Goal: Transaction & Acquisition: Purchase product/service

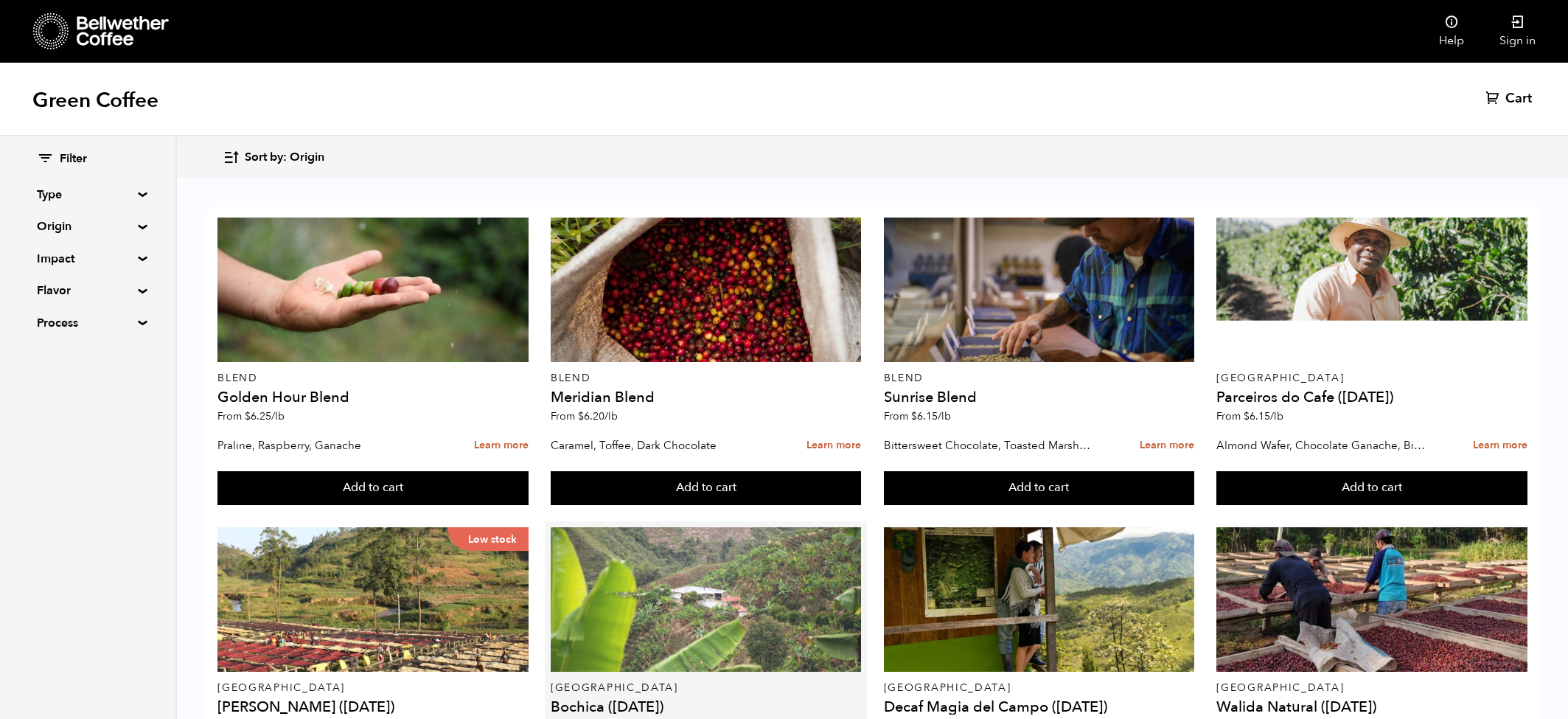
scroll to position [81, 0]
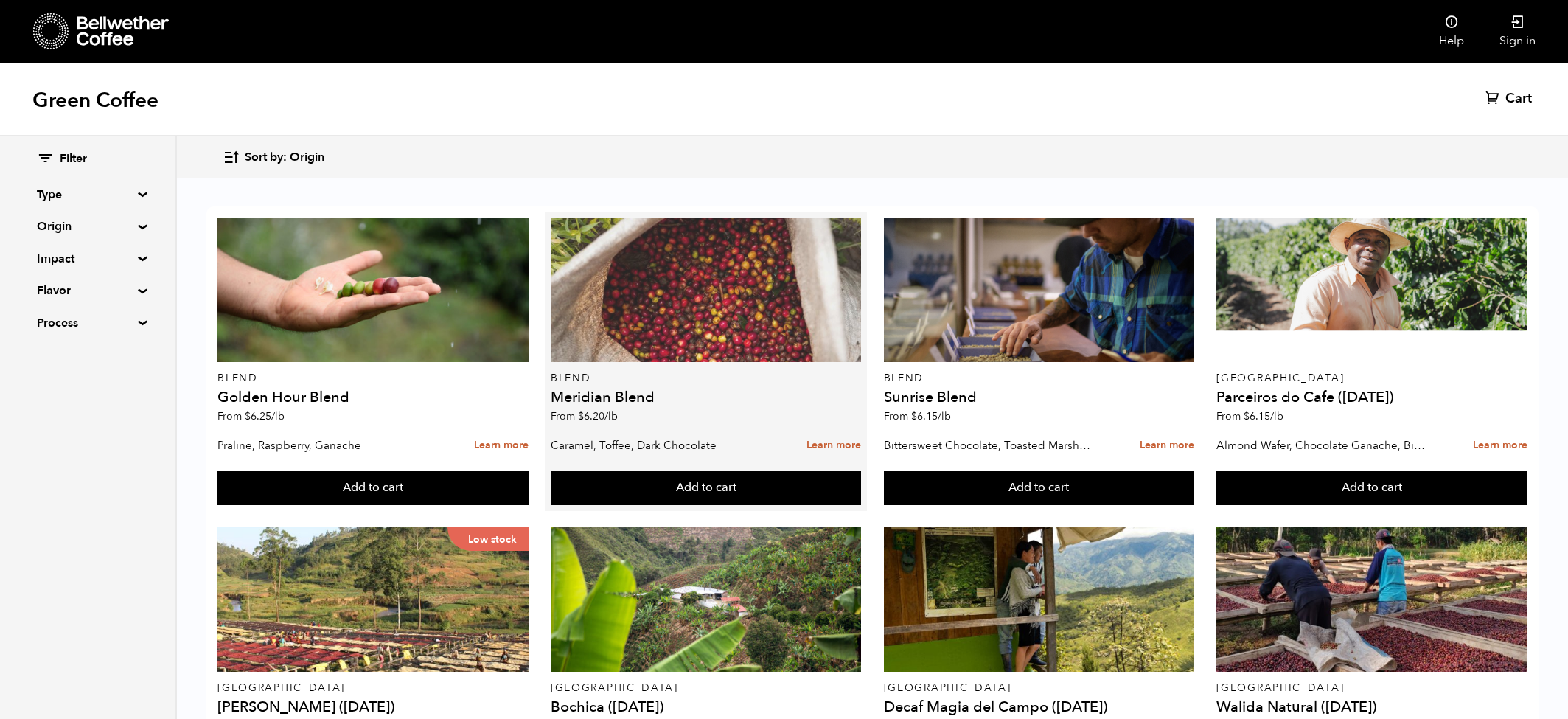
click at [700, 224] on div at bounding box center [705, 289] width 310 height 145
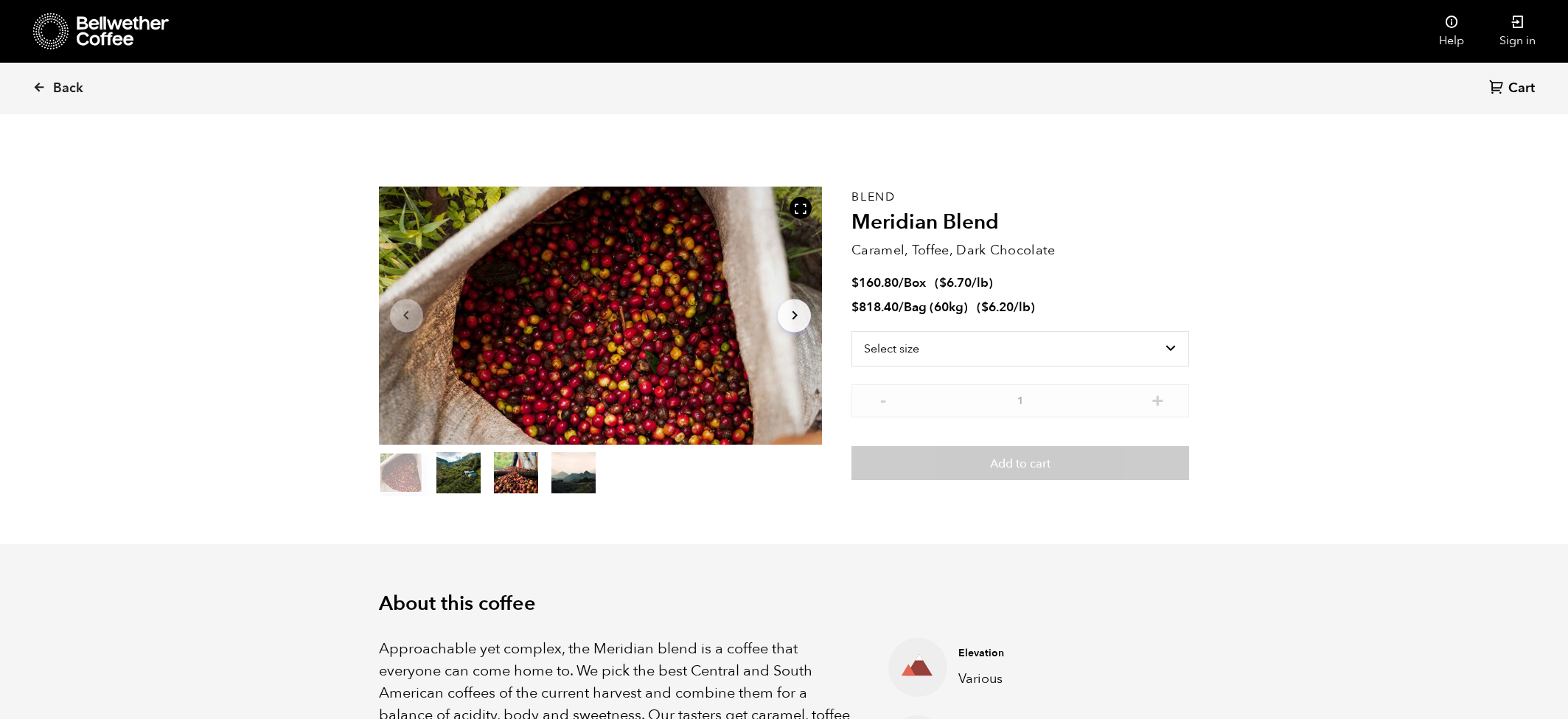
scroll to position [641, 785]
drag, startPoint x: 864, startPoint y: 308, endPoint x: 1031, endPoint y: 313, distance: 167.1
click at [1032, 313] on span "$ 818.40 / Bag (60kg) ( $ 6.20 /lb )" at bounding box center [942, 307] width 184 height 16
click at [1056, 291] on li "$ 160.80 / Box ( $ 6.70 /lb )" at bounding box center [1019, 283] width 337 height 17
click at [914, 354] on select "Select size Bag (60kg) (132 lbs) Box (24 lbs)" at bounding box center [1019, 348] width 337 height 35
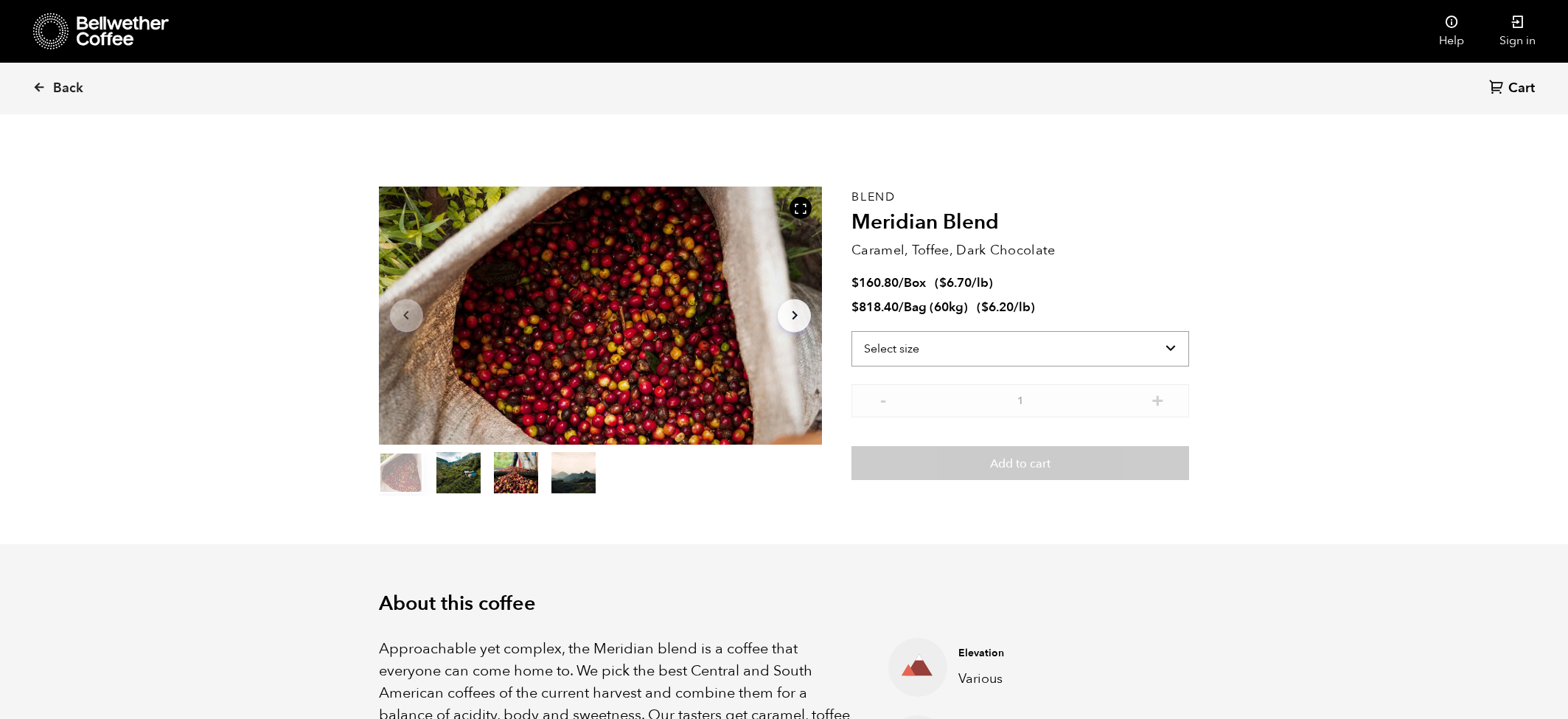
select select "bag-3"
click at [851, 331] on select "Select size Bag (60kg) (132 lbs) Box (24 lbs)" at bounding box center [1019, 348] width 337 height 35
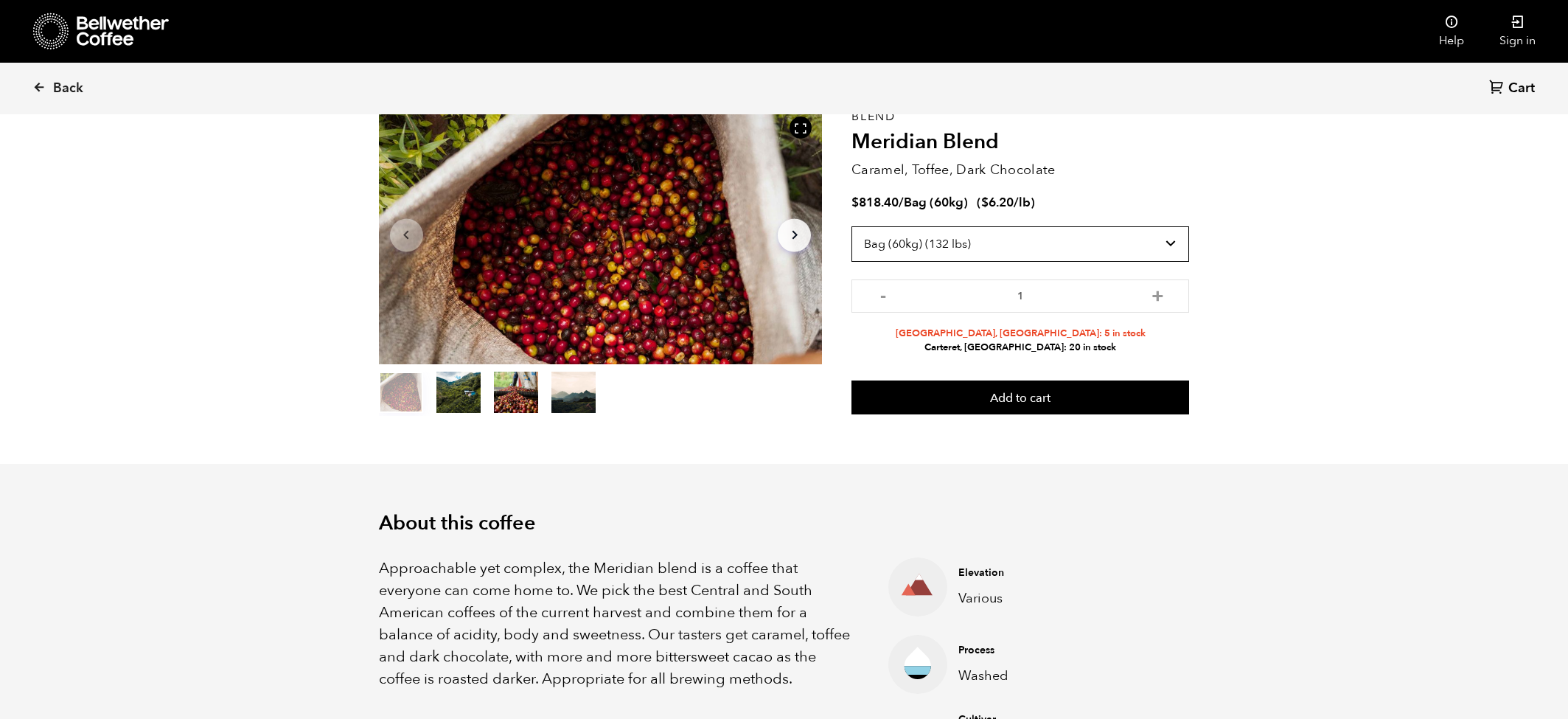
scroll to position [82, 0]
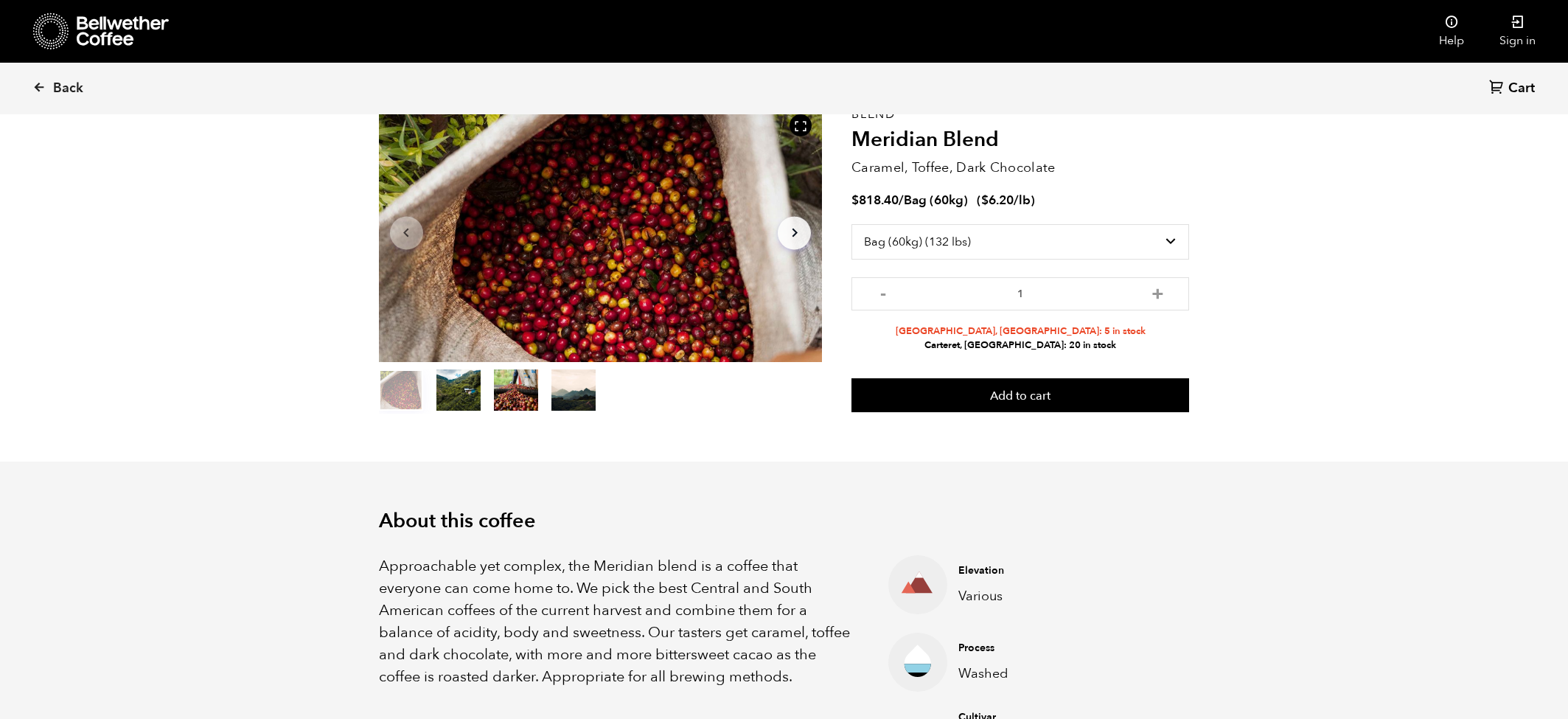
click at [72, 78] on link "Back" at bounding box center [78, 88] width 91 height 50
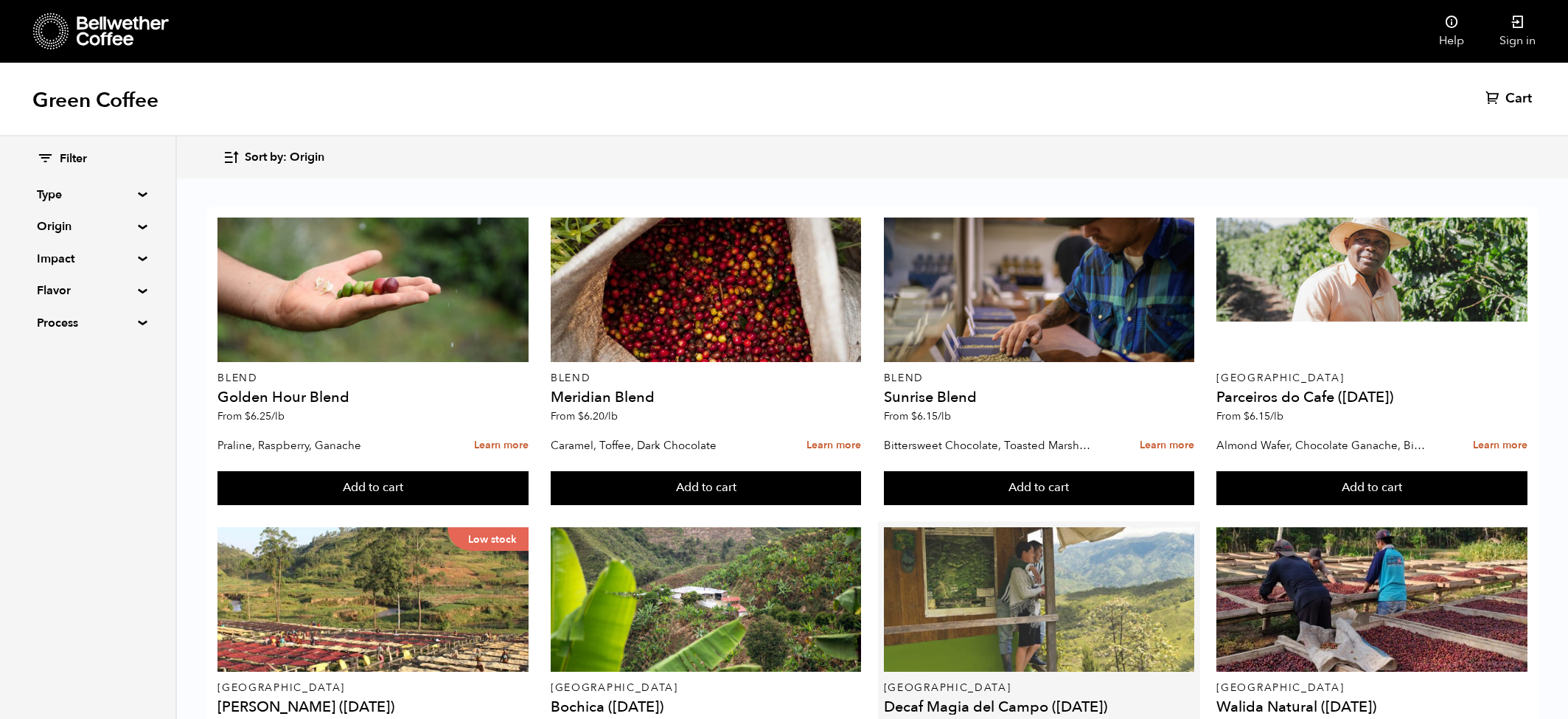
scroll to position [365, 0]
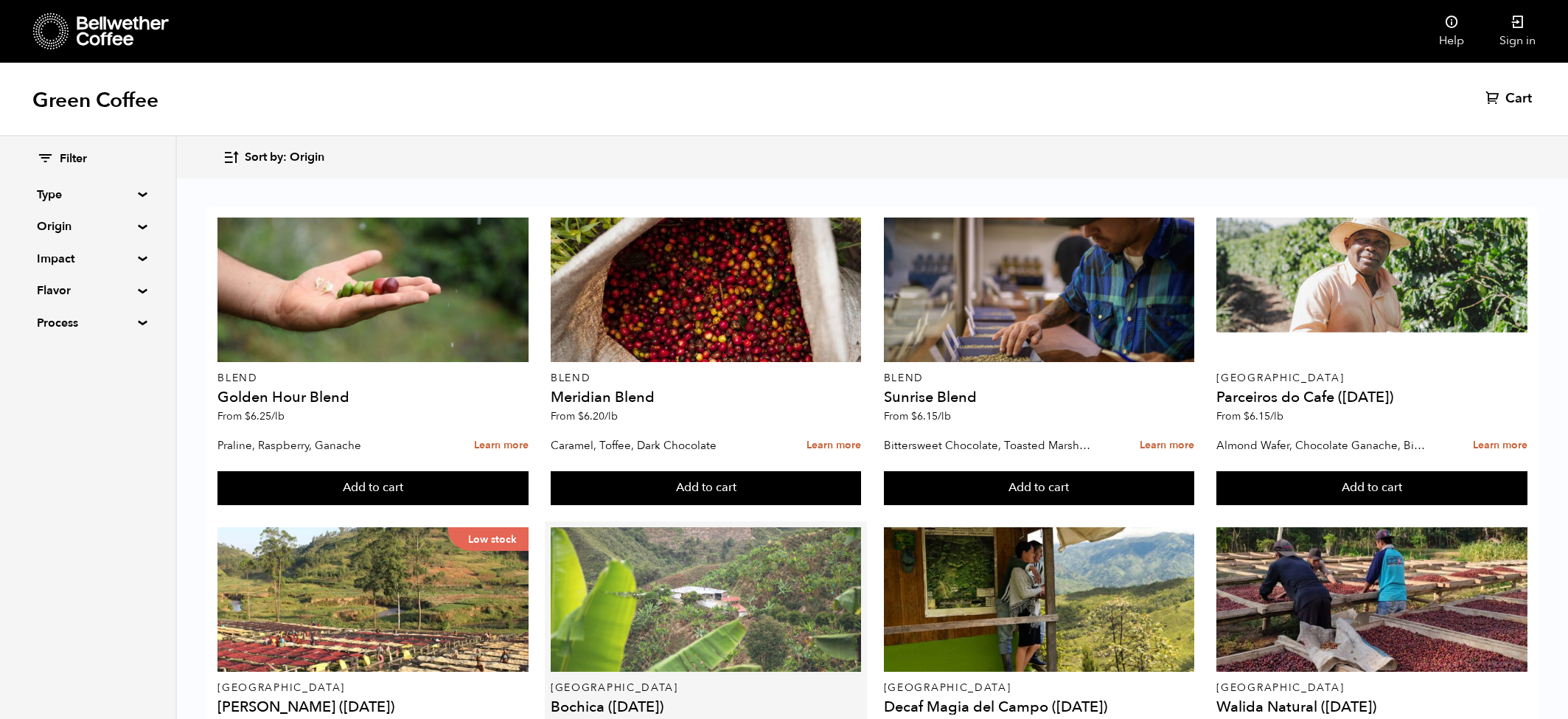
click at [698, 527] on div at bounding box center [705, 600] width 310 height 145
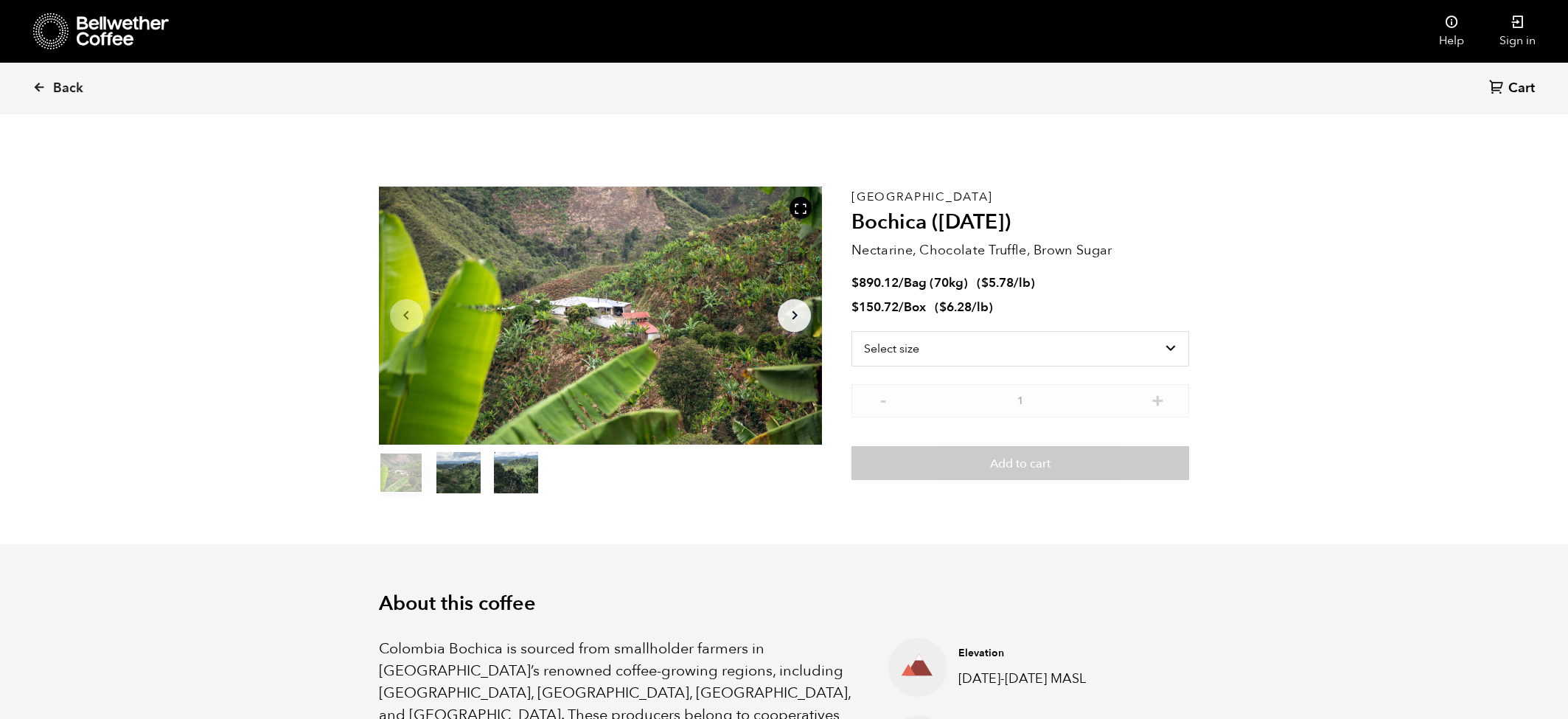
scroll to position [641, 785]
click at [938, 355] on select "Select size Bag (70kg) (154 lbs) Box (24 lbs)" at bounding box center [1019, 348] width 337 height 35
select select "bag"
click at [851, 331] on select "Select size Bag (70kg) (154 lbs) Box (24 lbs)" at bounding box center [1019, 348] width 337 height 35
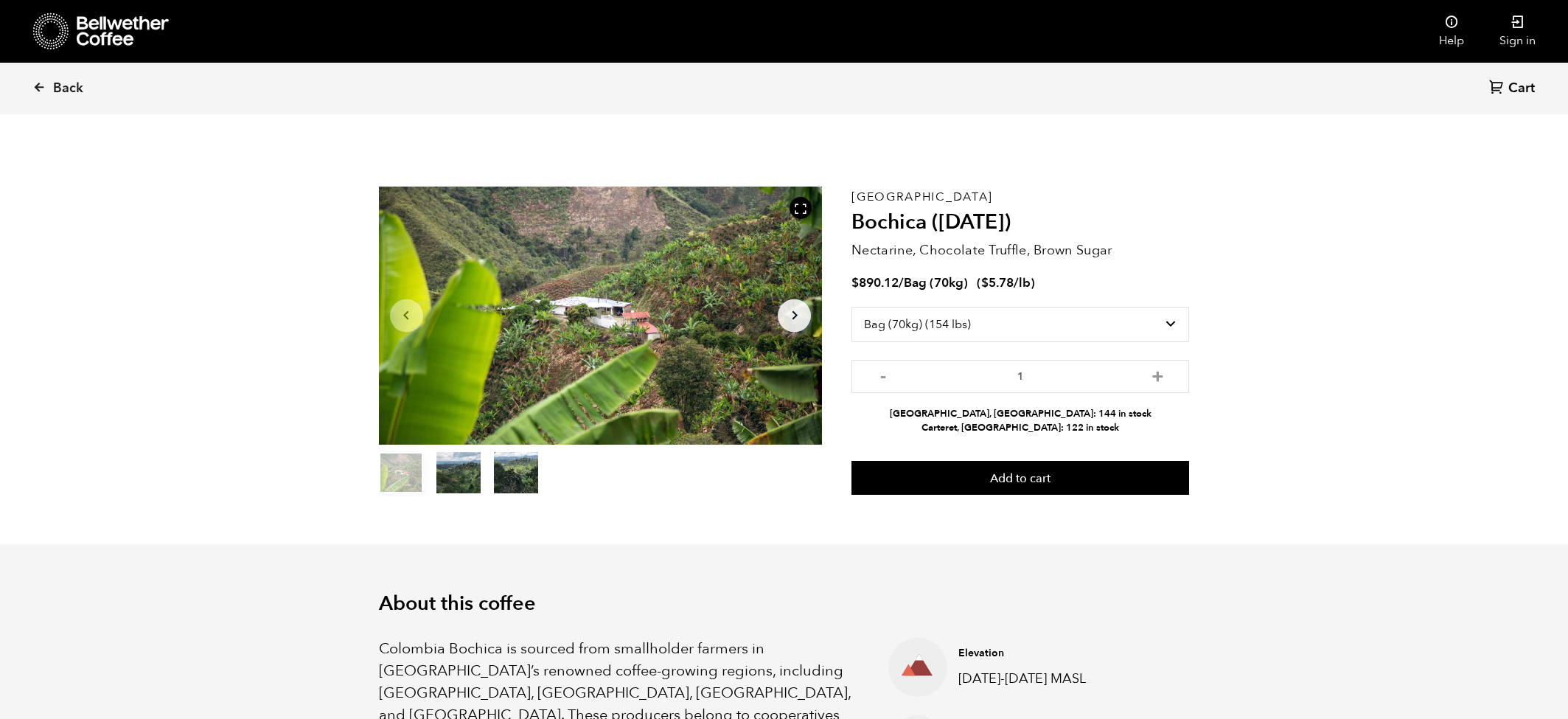
click at [53, 90] on span "Back" at bounding box center [68, 89] width 30 height 18
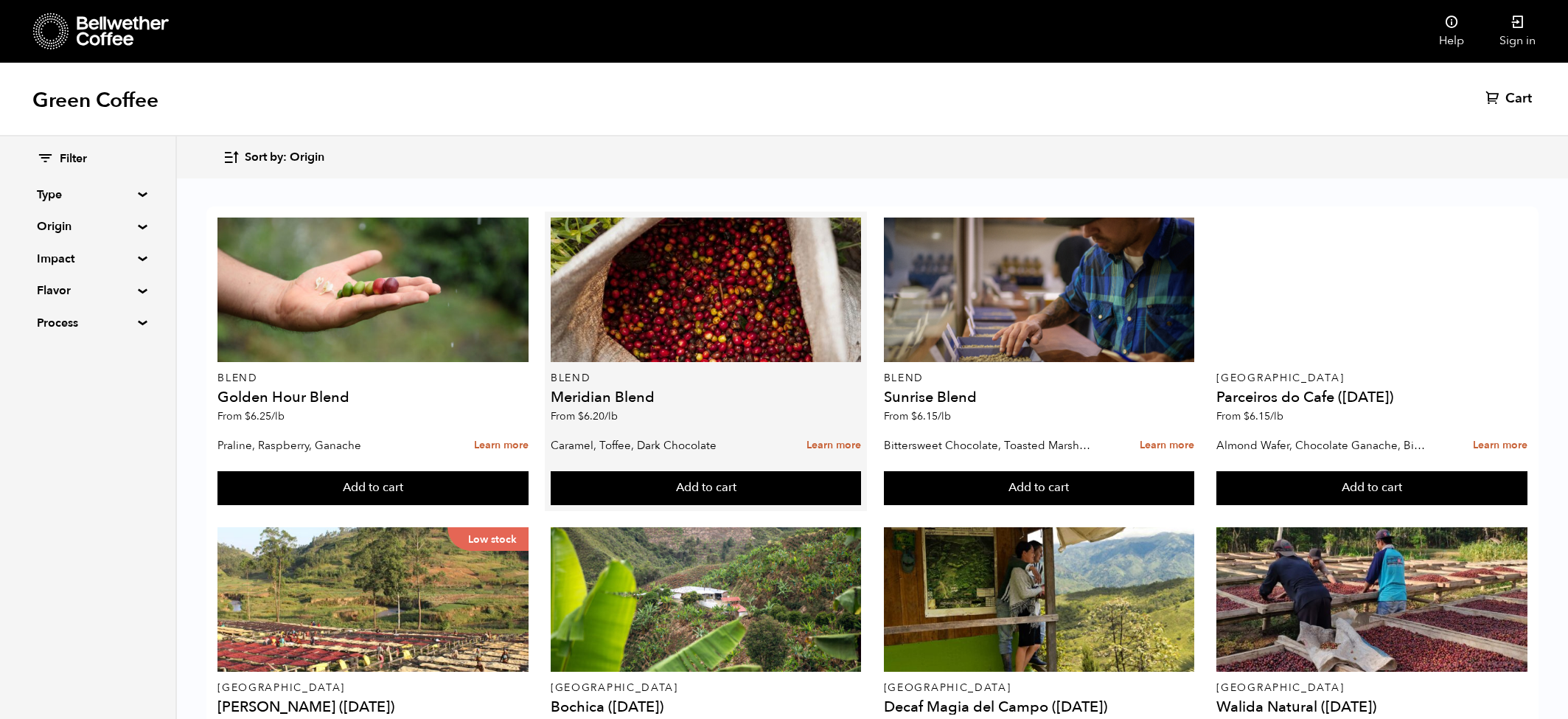
scroll to position [2, 0]
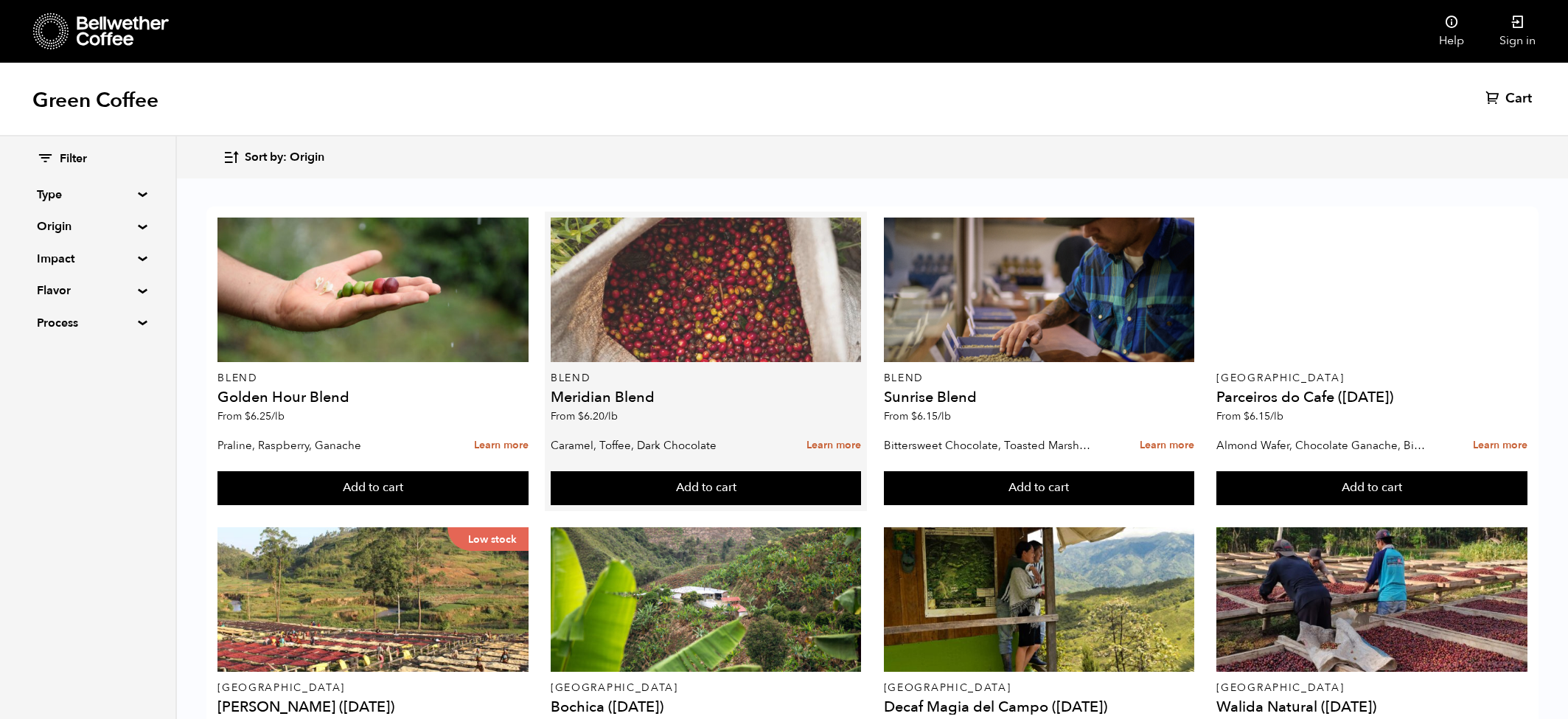
click at [741, 304] on div at bounding box center [705, 289] width 310 height 145
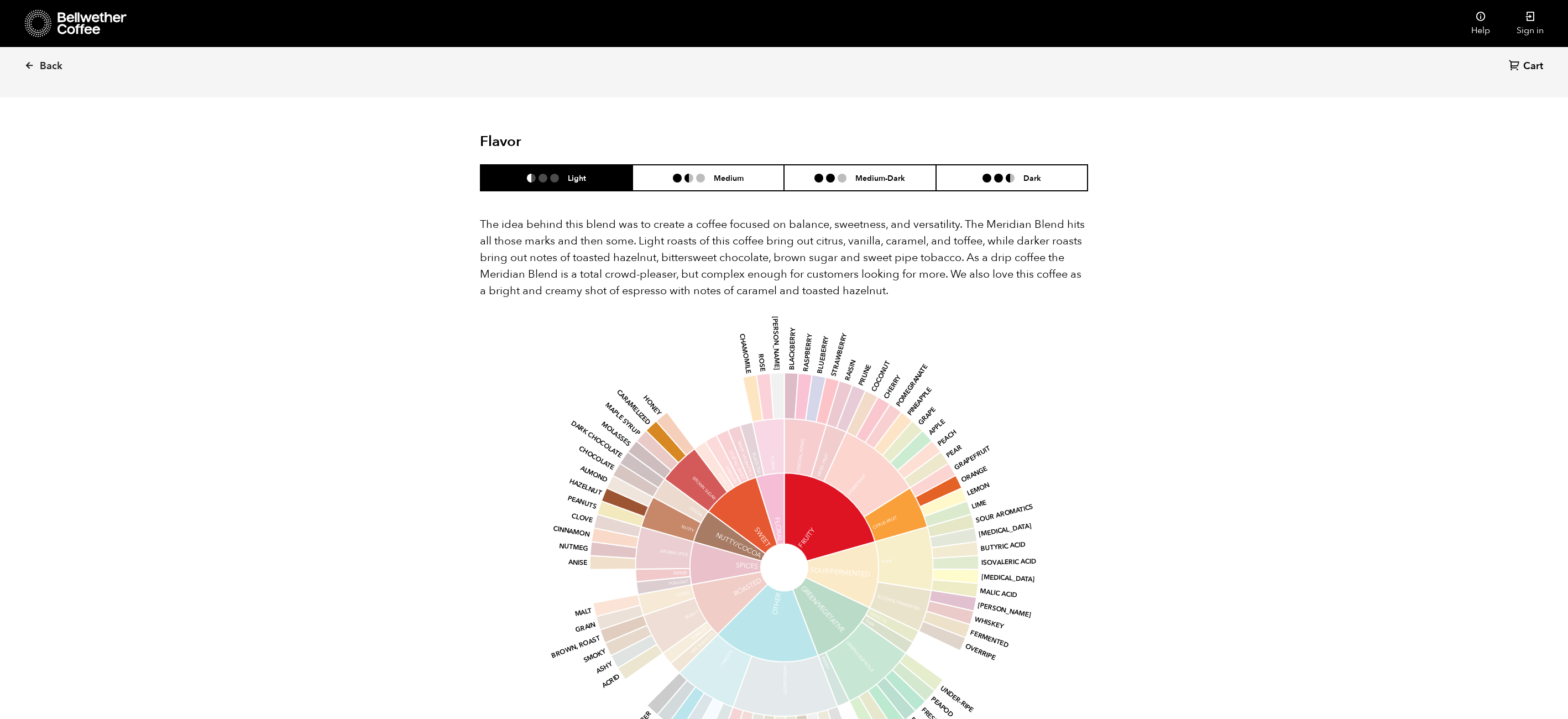
scroll to position [607, 0]
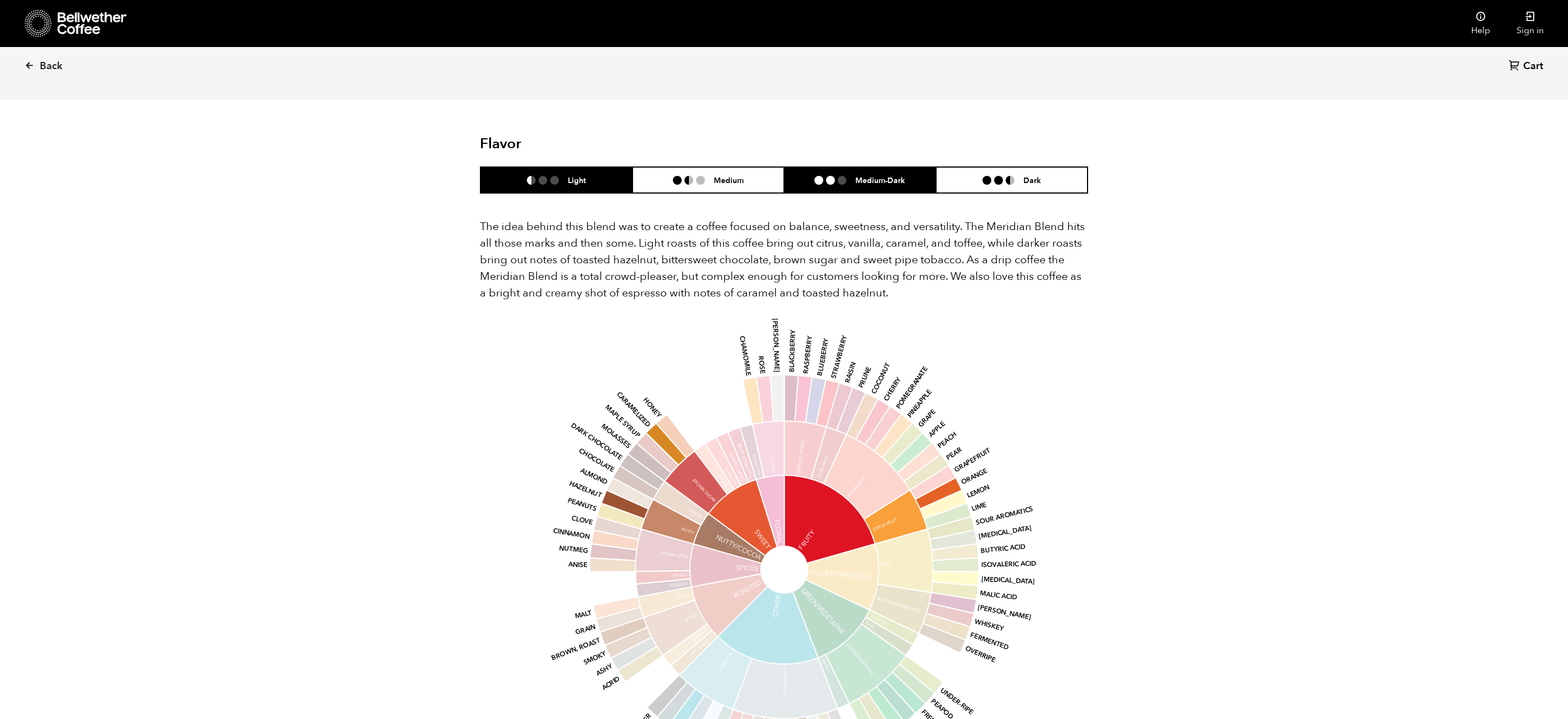
click at [888, 175] on h6 "Medium-Dark" at bounding box center [880, 180] width 50 height 9
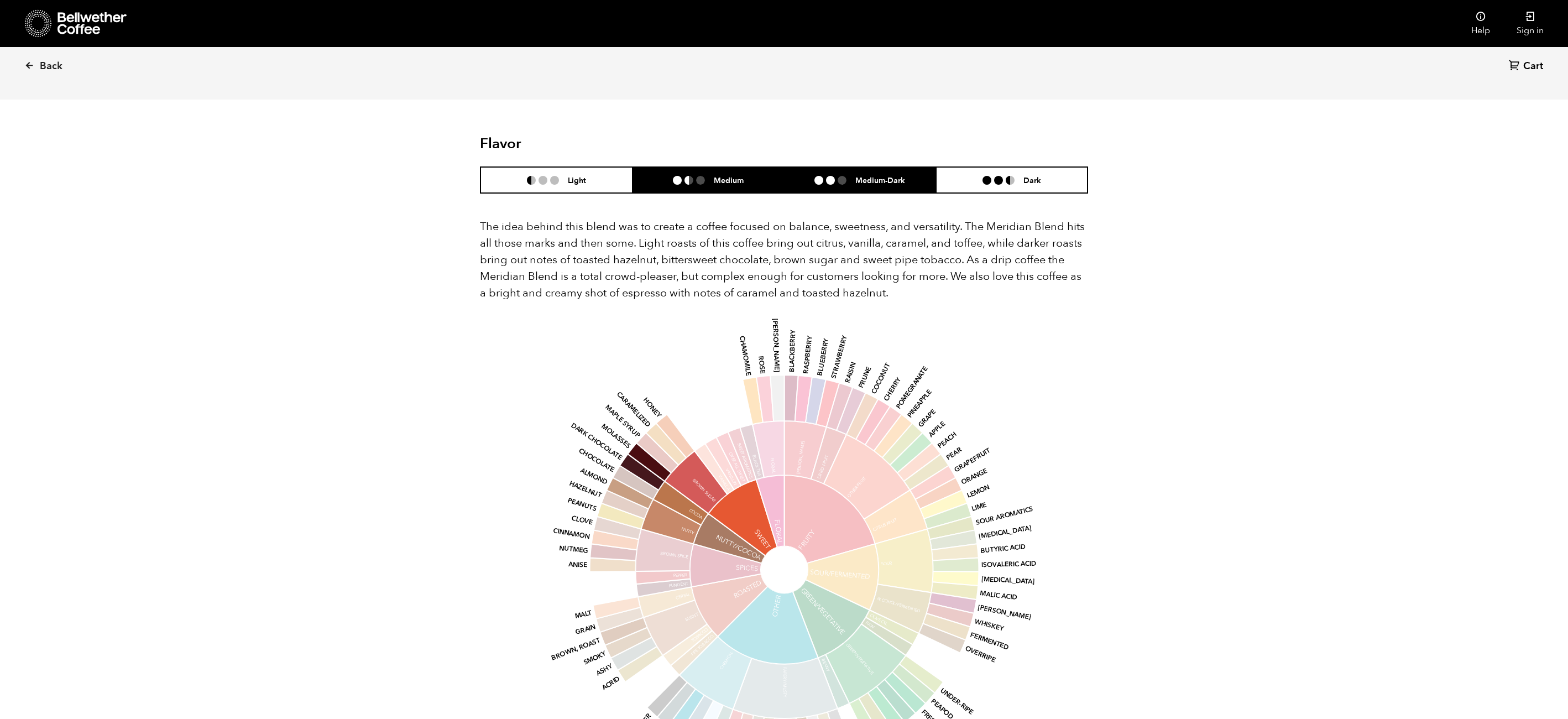
click at [747, 167] on li "Medium" at bounding box center [708, 180] width 152 height 26
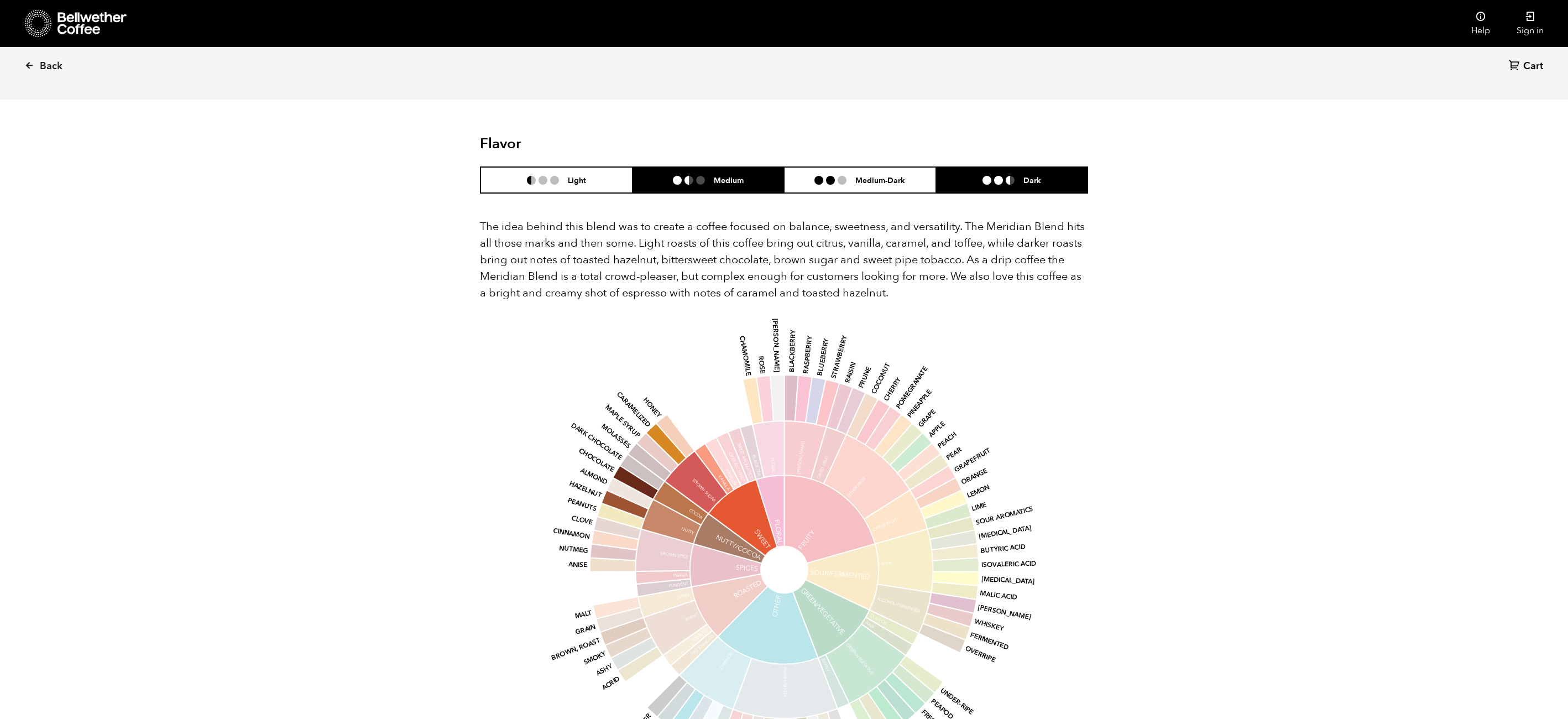
click at [1030, 175] on h6 "Dark" at bounding box center [1033, 180] width 18 height 9
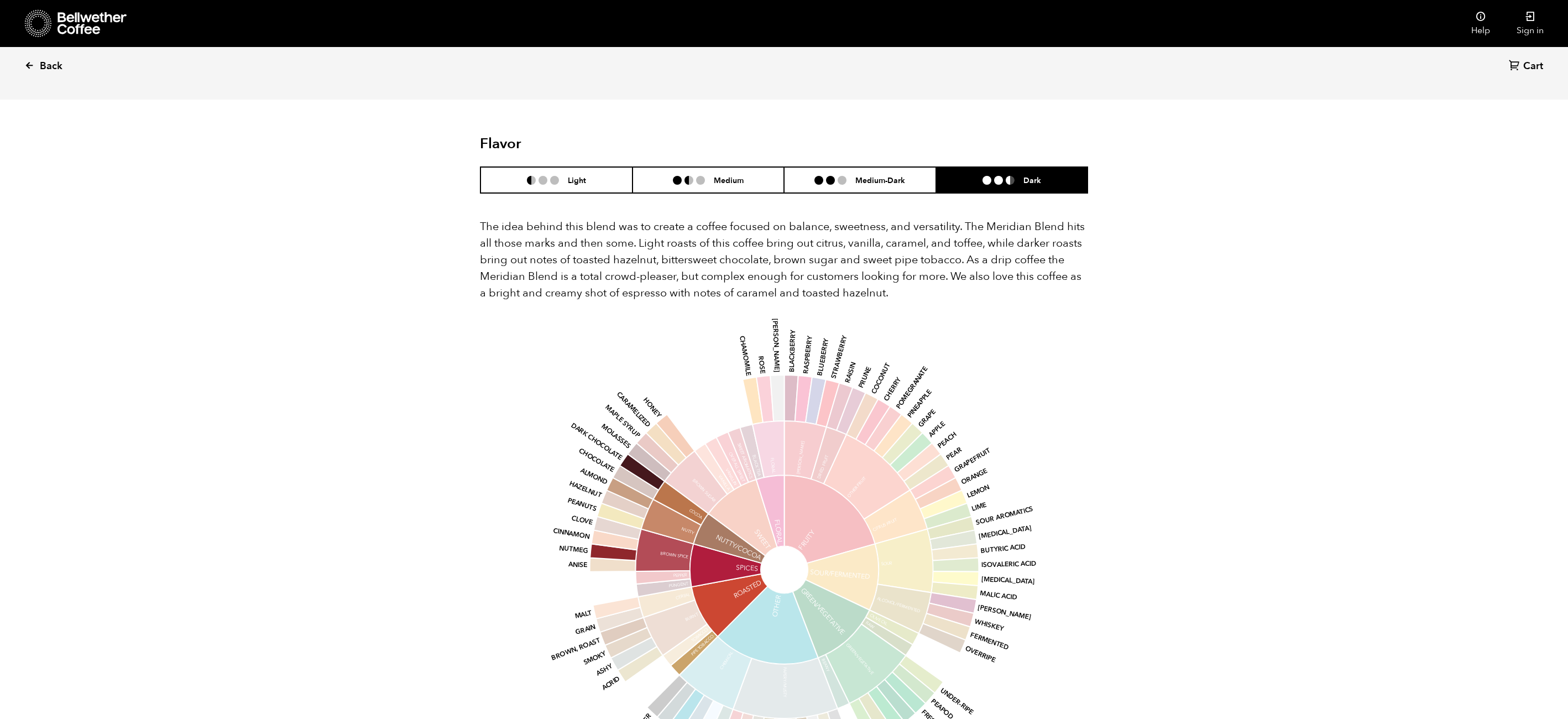
click at [50, 66] on span "Back" at bounding box center [51, 66] width 22 height 14
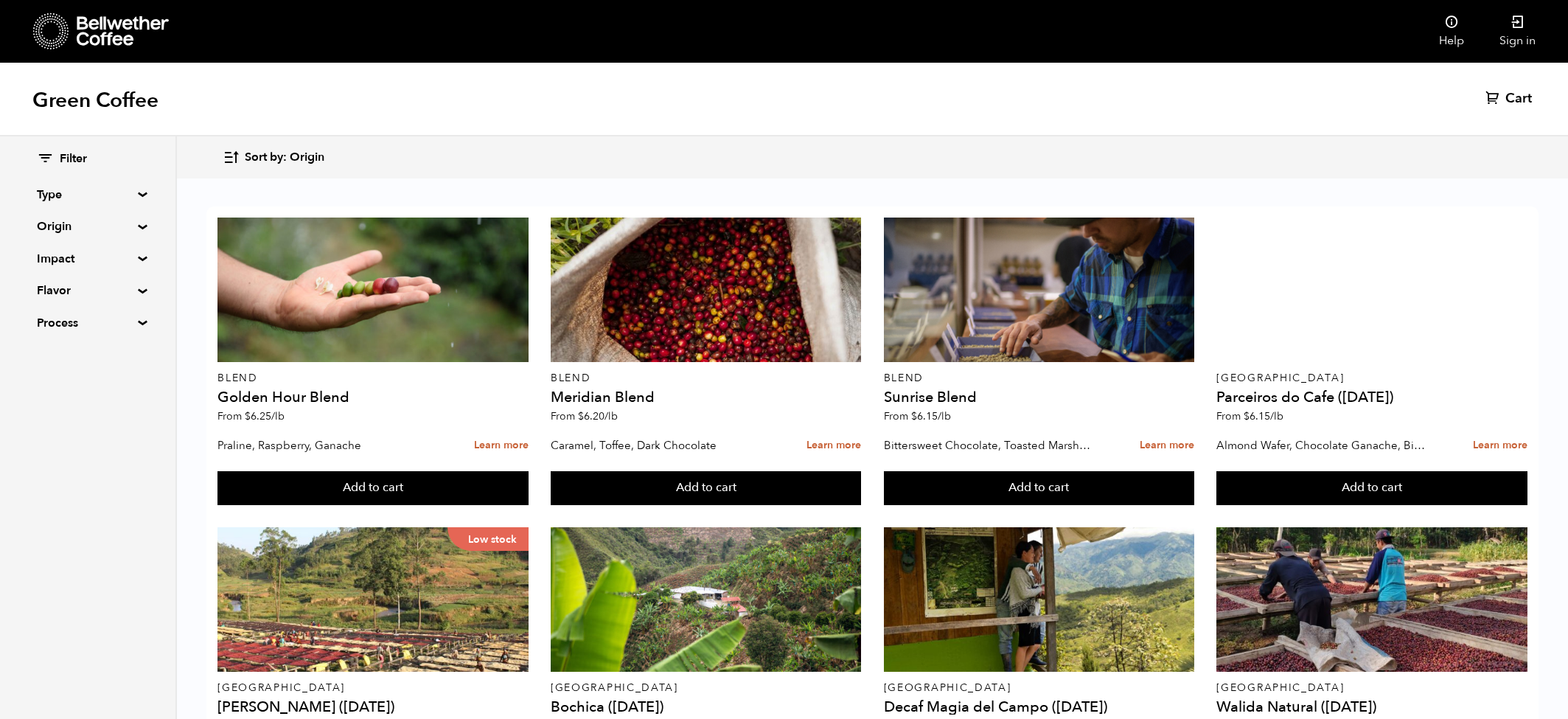
scroll to position [334, 0]
drag, startPoint x: 954, startPoint y: 394, endPoint x: 915, endPoint y: 395, distance: 39.0
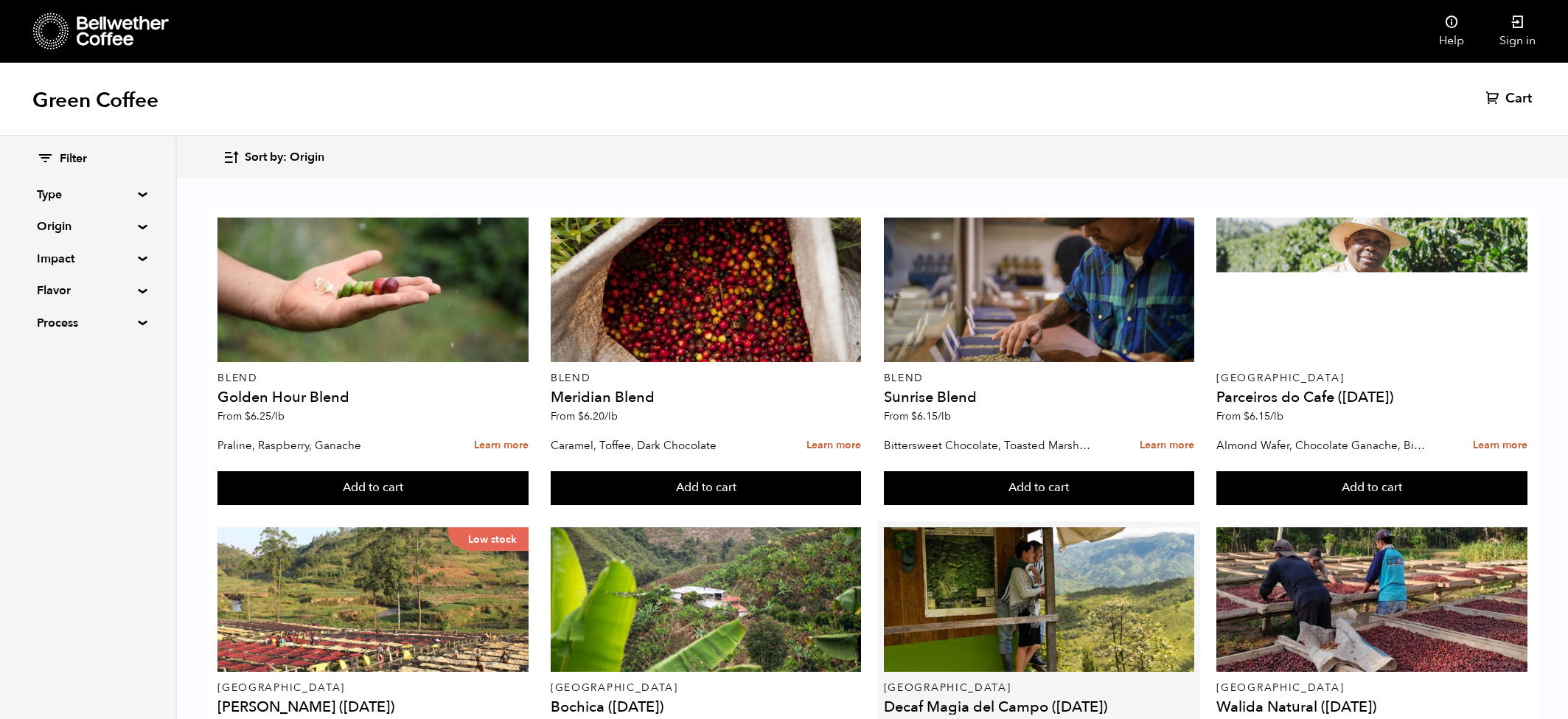
click at [915, 721] on p "From $ 5.25 /lb" at bounding box center [1038, 725] width 310 height 10
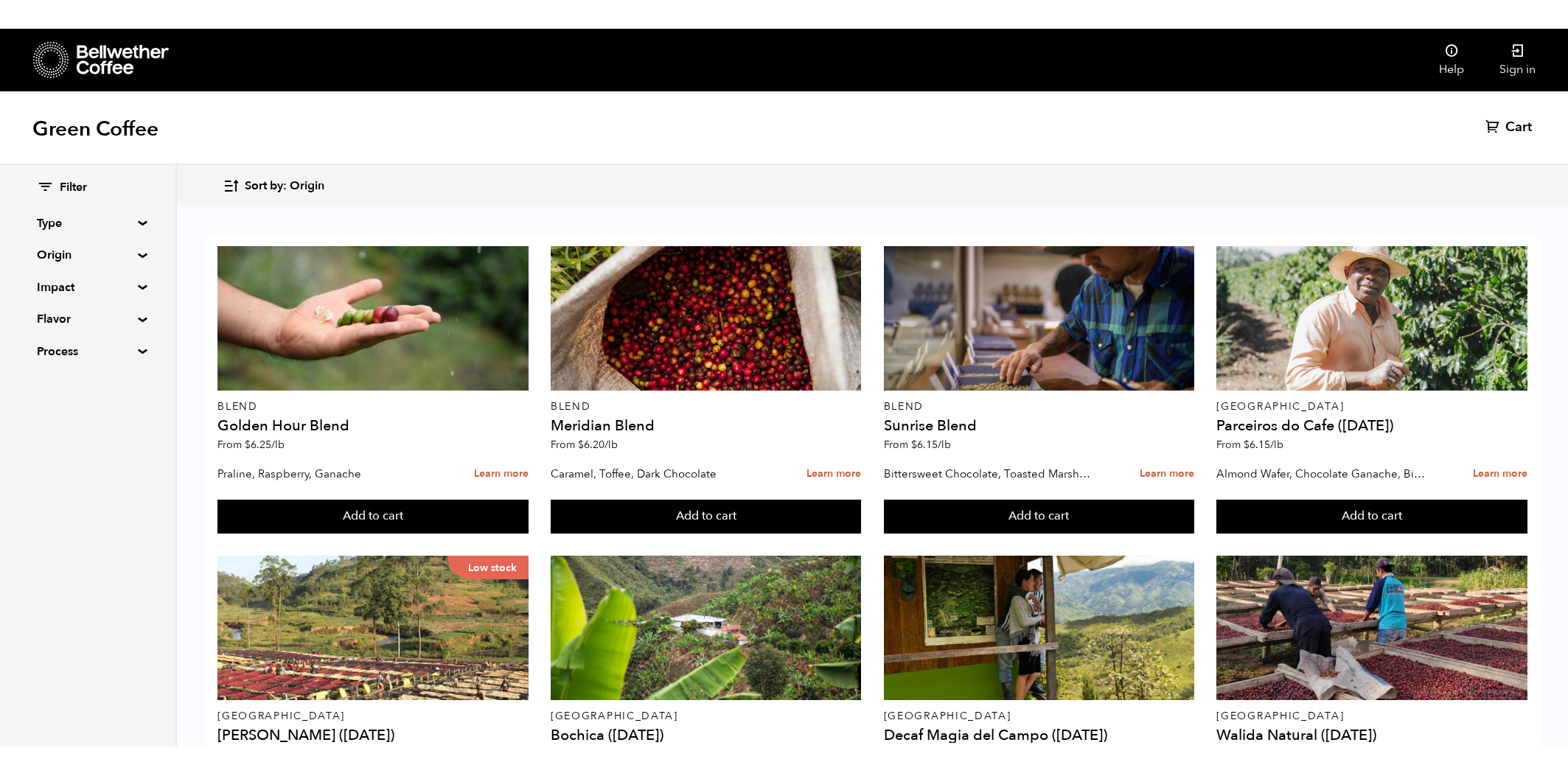
scroll to position [0, 0]
